Goal: Information Seeking & Learning: Learn about a topic

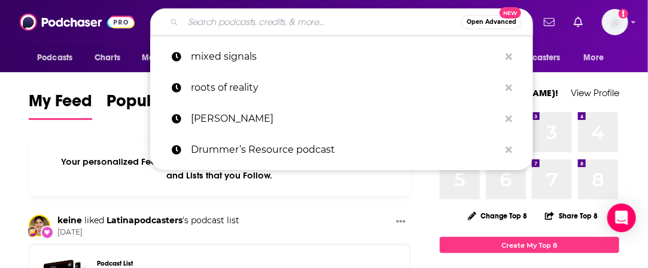
click at [275, 25] on input "Search podcasts, credits, & more..." at bounding box center [322, 22] width 278 height 19
click at [273, 21] on input "Search podcasts, credits, & more..." at bounding box center [322, 22] width 278 height 19
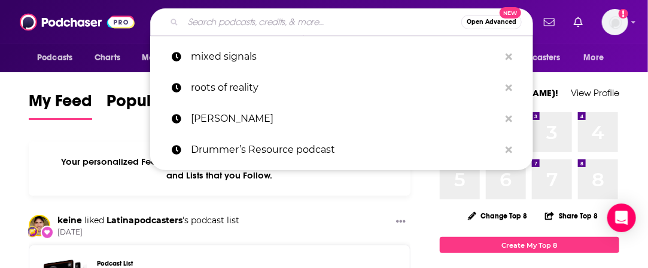
click at [259, 18] on input "Search podcasts, credits, & more..." at bounding box center [322, 22] width 278 height 19
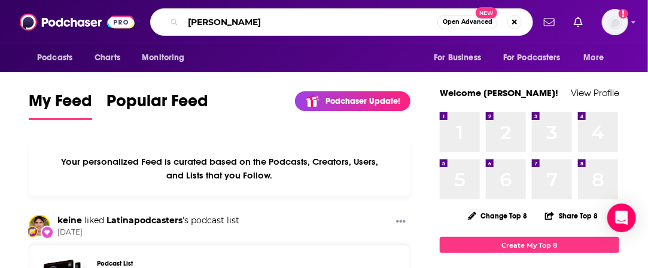
type input "[PERSON_NAME]"
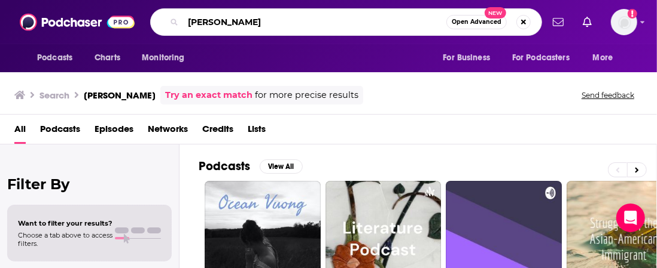
drag, startPoint x: 259, startPoint y: 21, endPoint x: 122, endPoint y: 19, distance: 136.9
click at [122, 19] on div "Podcasts Charts Monitoring [PERSON_NAME] Open Advanced New For Business For Pod…" at bounding box center [328, 22] width 657 height 44
type input "talk easy"
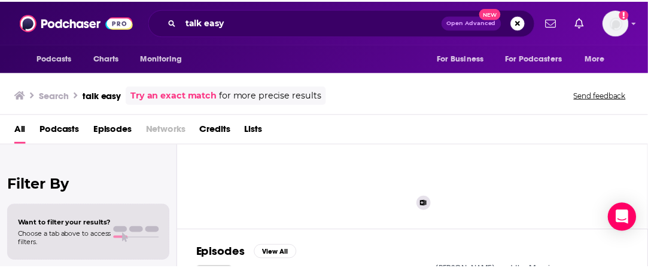
scroll to position [120, 0]
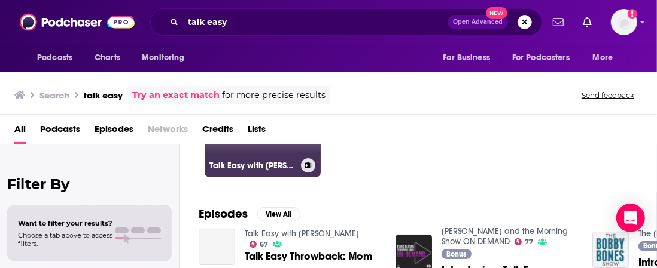
click at [251, 169] on h3 "Talk Easy with [PERSON_NAME]" at bounding box center [252, 166] width 87 height 10
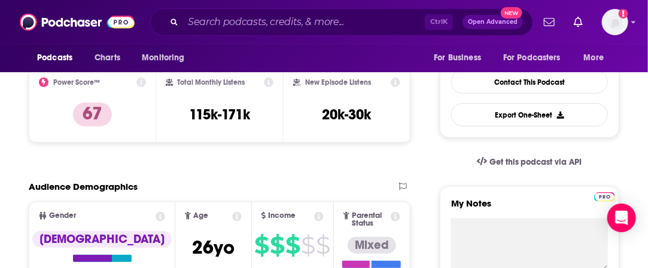
scroll to position [299, 0]
